Goal: Information Seeking & Learning: Learn about a topic

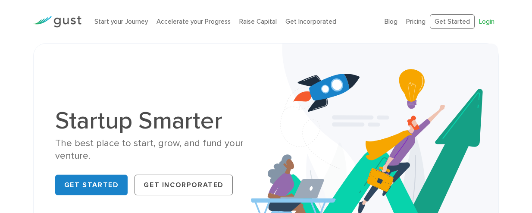
click at [490, 18] on link "Login" at bounding box center [487, 22] width 16 height 8
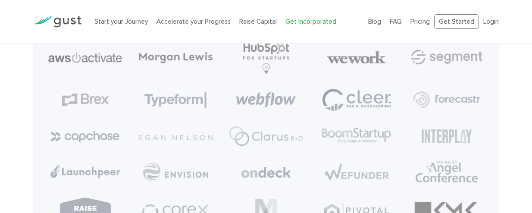
scroll to position [3780, 0]
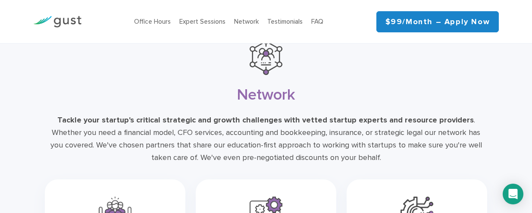
scroll to position [2007, 0]
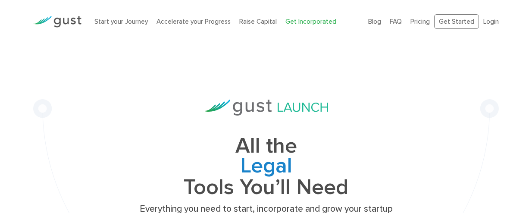
click at [205, 23] on div "Start your Journey Accelerate your Progress Raise Capital Get Incorporated" at bounding box center [225, 21] width 274 height 27
click at [239, 19] on li "Raise Capital" at bounding box center [257, 22] width 37 height 10
click at [239, 18] on link "Raise Capital" at bounding box center [257, 22] width 37 height 8
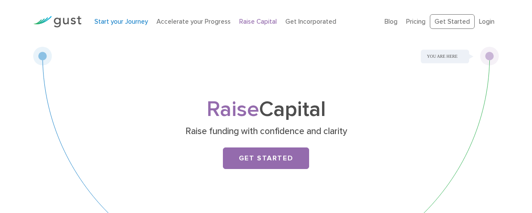
click at [120, 18] on link "Start your Journey" at bounding box center [120, 22] width 53 height 8
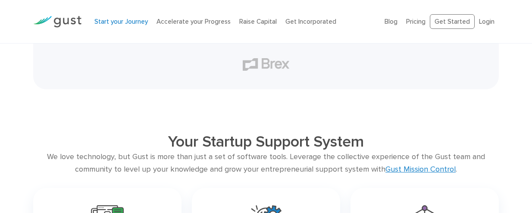
scroll to position [1344, 0]
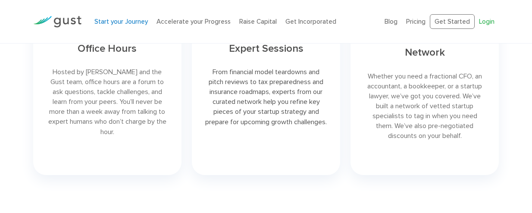
click at [494, 18] on link "Login" at bounding box center [487, 22] width 16 height 8
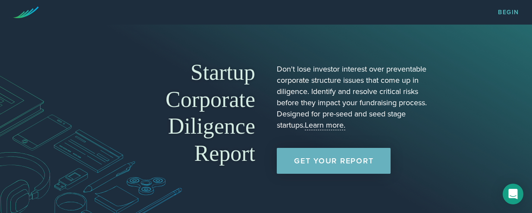
click at [349, 165] on link "Get Your Report" at bounding box center [334, 161] width 114 height 26
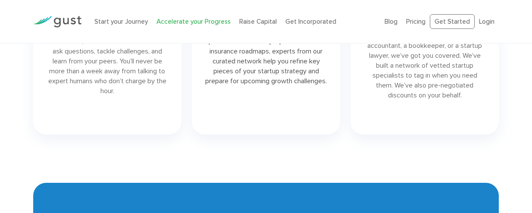
scroll to position [1259, 0]
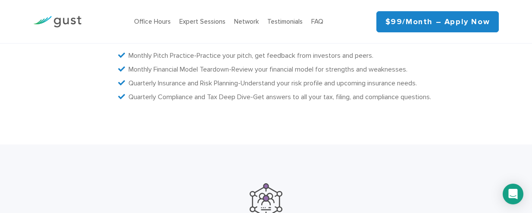
scroll to position [2007, 0]
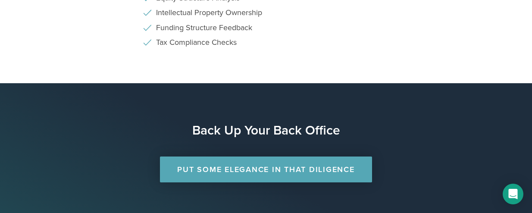
scroll to position [707, 0]
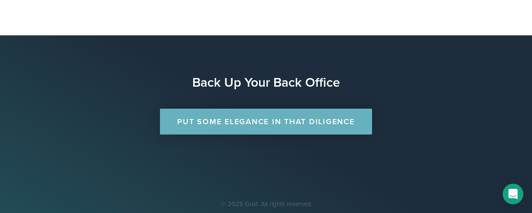
click at [324, 128] on link "Put Some Elegance in that Diligence" at bounding box center [266, 122] width 212 height 26
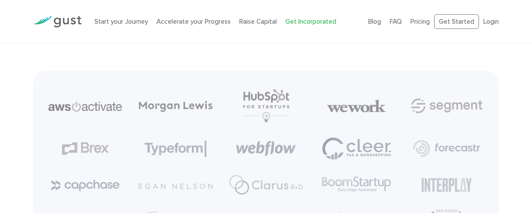
scroll to position [3640, 0]
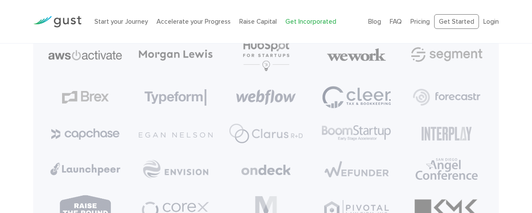
scroll to position [3882, 0]
